Goal: Task Accomplishment & Management: Use online tool/utility

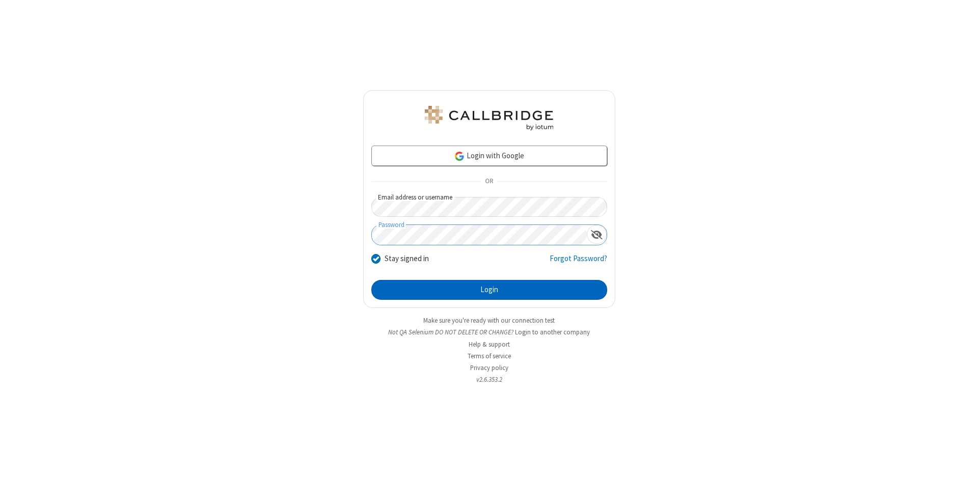
click at [489, 290] on button "Login" at bounding box center [489, 290] width 236 height 20
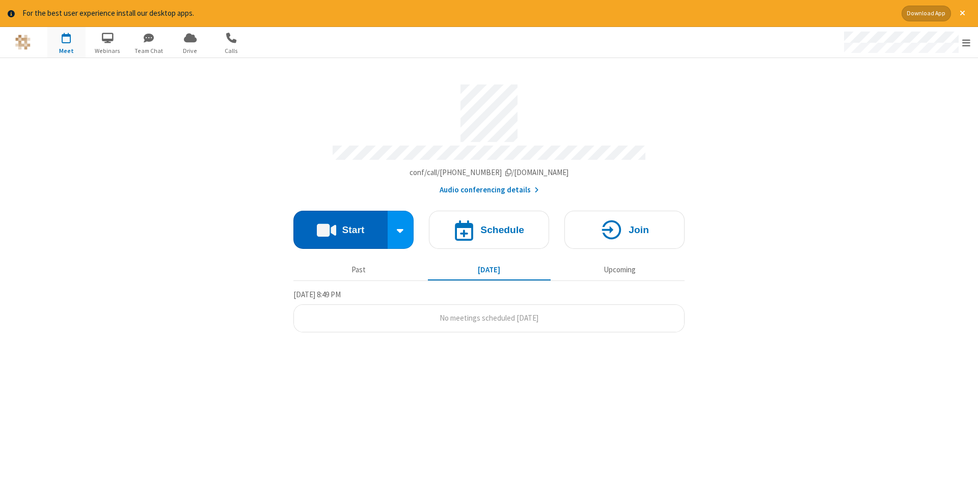
click at [340, 226] on button "Start" at bounding box center [340, 230] width 94 height 38
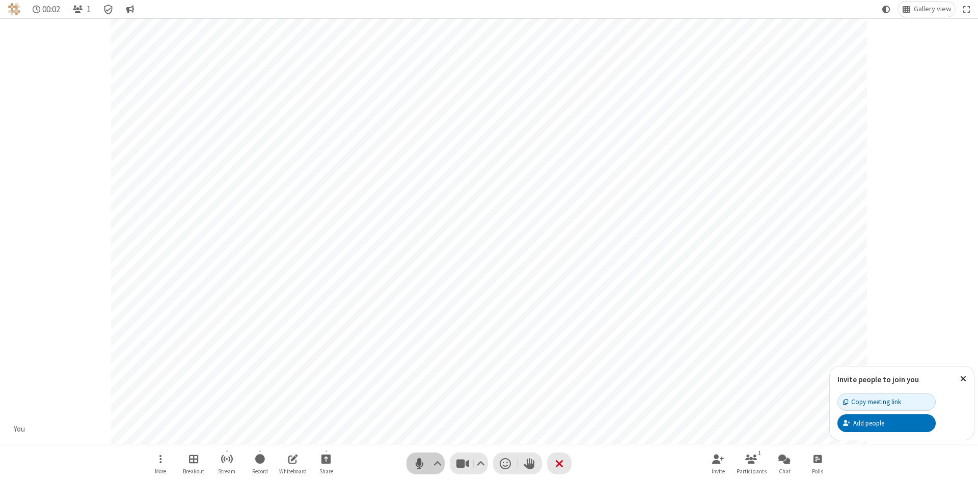
click at [419, 463] on span "Mute (Alt+A)" at bounding box center [419, 463] width 15 height 15
click at [419, 463] on span "Unmute (Alt+A)" at bounding box center [419, 463] width 15 height 15
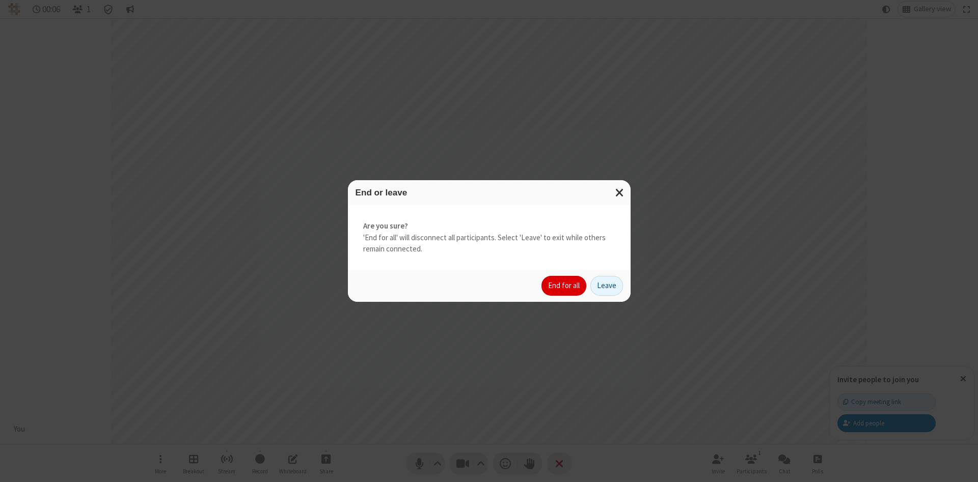
click at [564, 286] on button "End for all" at bounding box center [563, 286] width 45 height 20
